Goal: Information Seeking & Learning: Find specific page/section

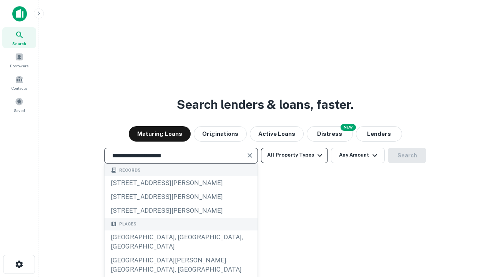
click at [181, 253] on div "[GEOGRAPHIC_DATA], [GEOGRAPHIC_DATA], [GEOGRAPHIC_DATA]" at bounding box center [181, 241] width 153 height 23
click at [294, 155] on button "All Property Types" at bounding box center [294, 155] width 67 height 15
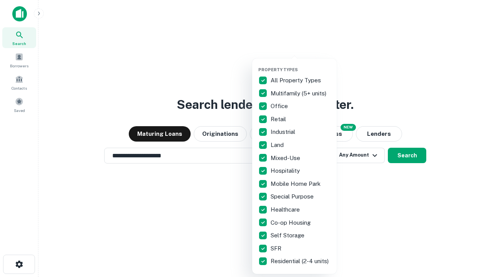
type input "**********"
click at [301, 65] on button "button" at bounding box center [300, 65] width 85 height 0
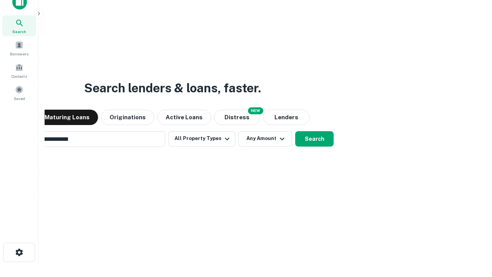
scroll to position [12, 0]
click at [238, 131] on button "Any Amount" at bounding box center [265, 138] width 54 height 15
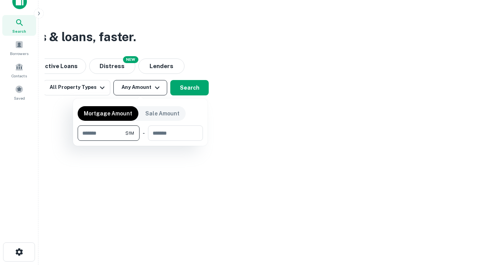
type input "*******"
click at [140, 141] on button "button" at bounding box center [140, 141] width 125 height 0
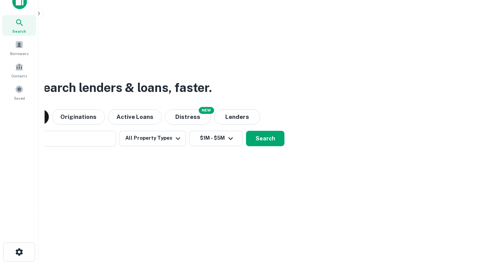
scroll to position [12, 0]
click at [246, 131] on button "Search" at bounding box center [265, 138] width 38 height 15
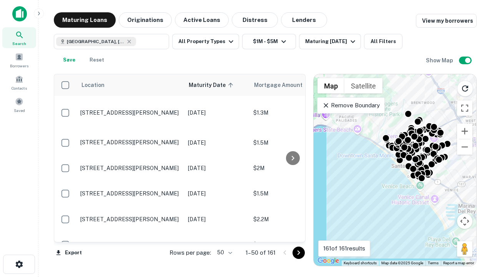
click at [223, 252] on body "Search Borrowers Contacts Saved Maturing Loans Originations Active Loans Distre…" at bounding box center [246, 138] width 492 height 277
click at [224, 233] on li "25" at bounding box center [224, 233] width 22 height 14
